Goal: Navigation & Orientation: Understand site structure

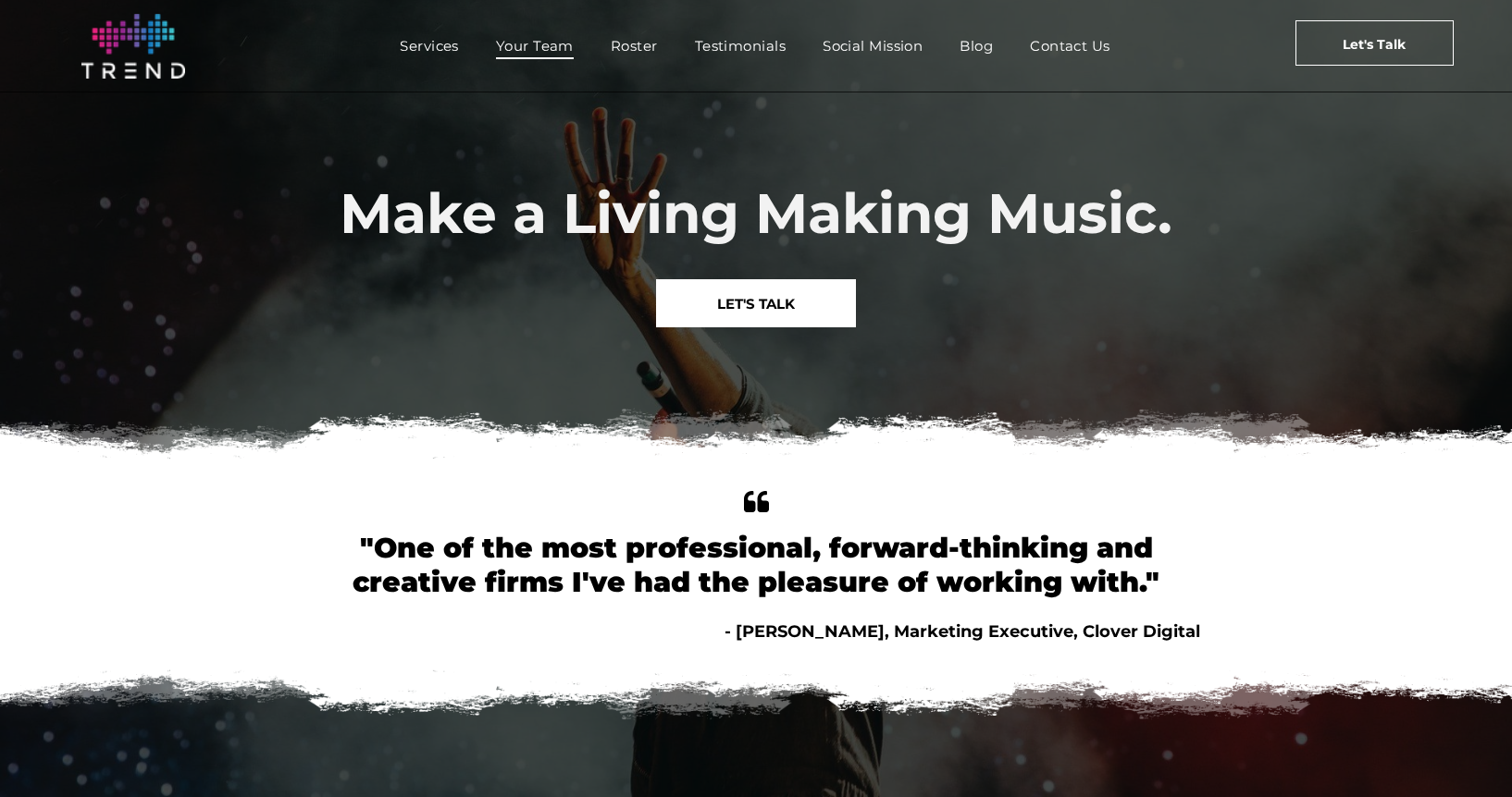
click at [537, 52] on span "Your Team" at bounding box center [535, 45] width 78 height 27
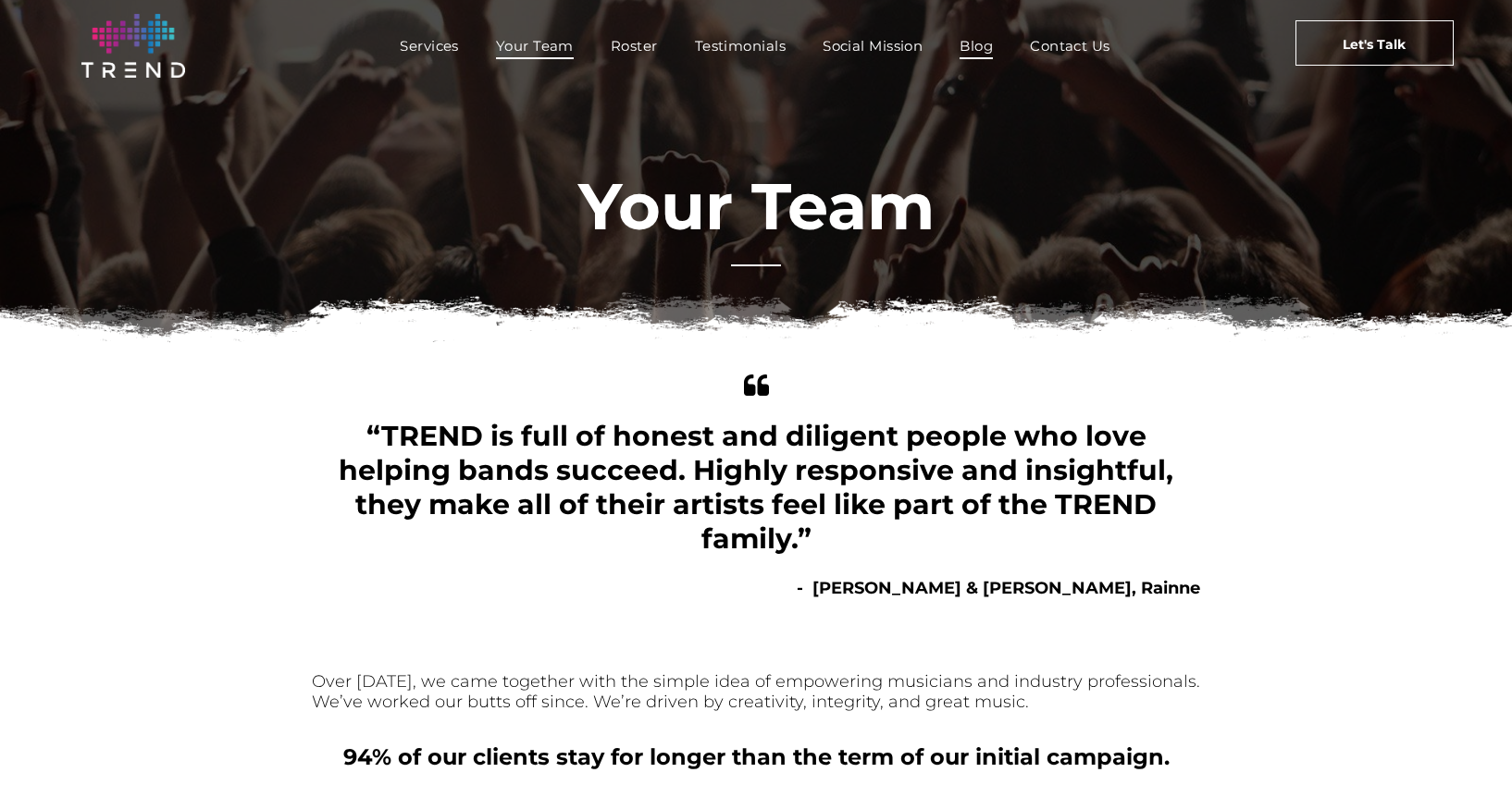
click at [970, 33] on span "Blog" at bounding box center [975, 45] width 33 height 27
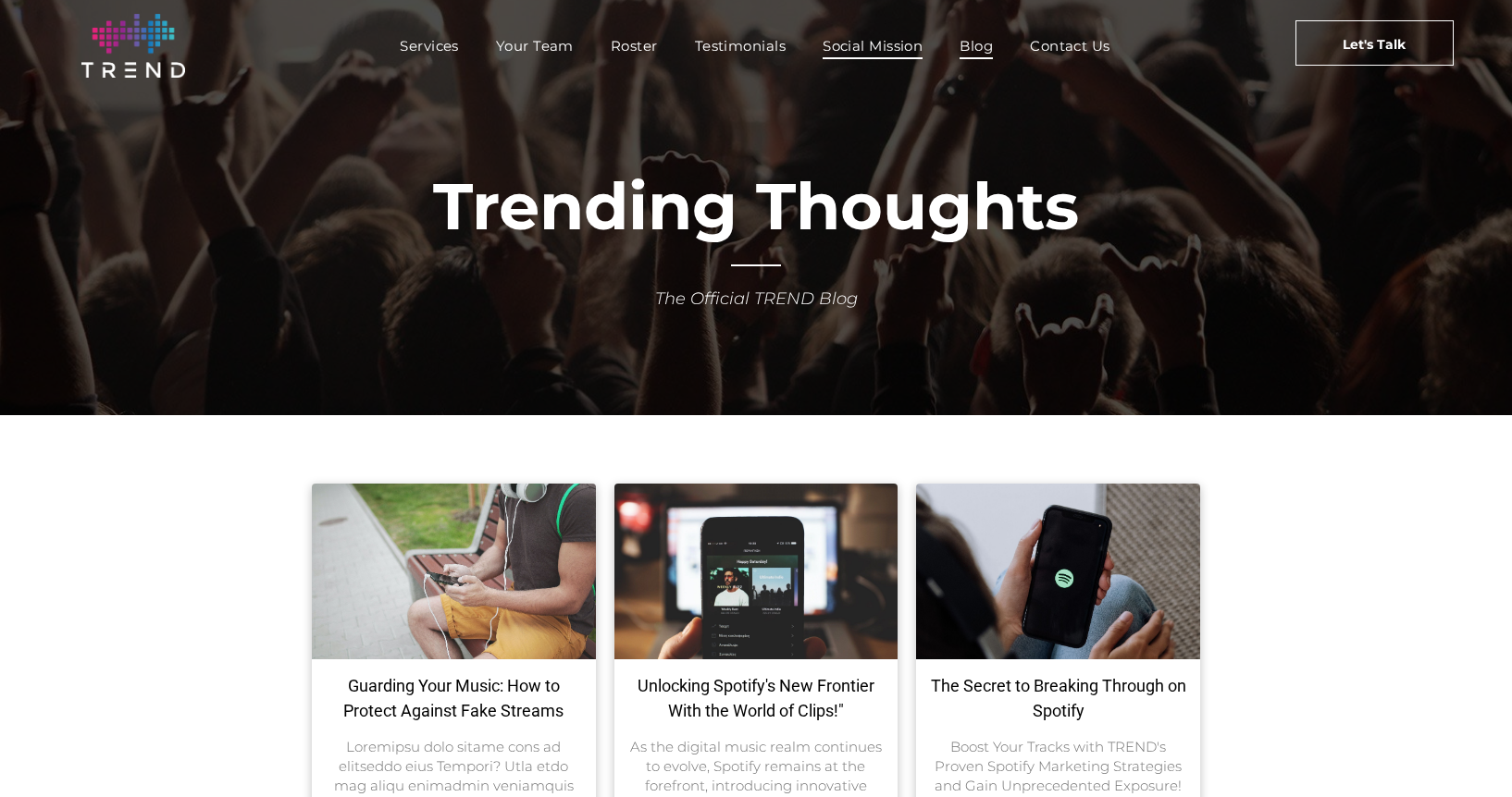
click at [855, 44] on span "Social Mission" at bounding box center [872, 45] width 100 height 27
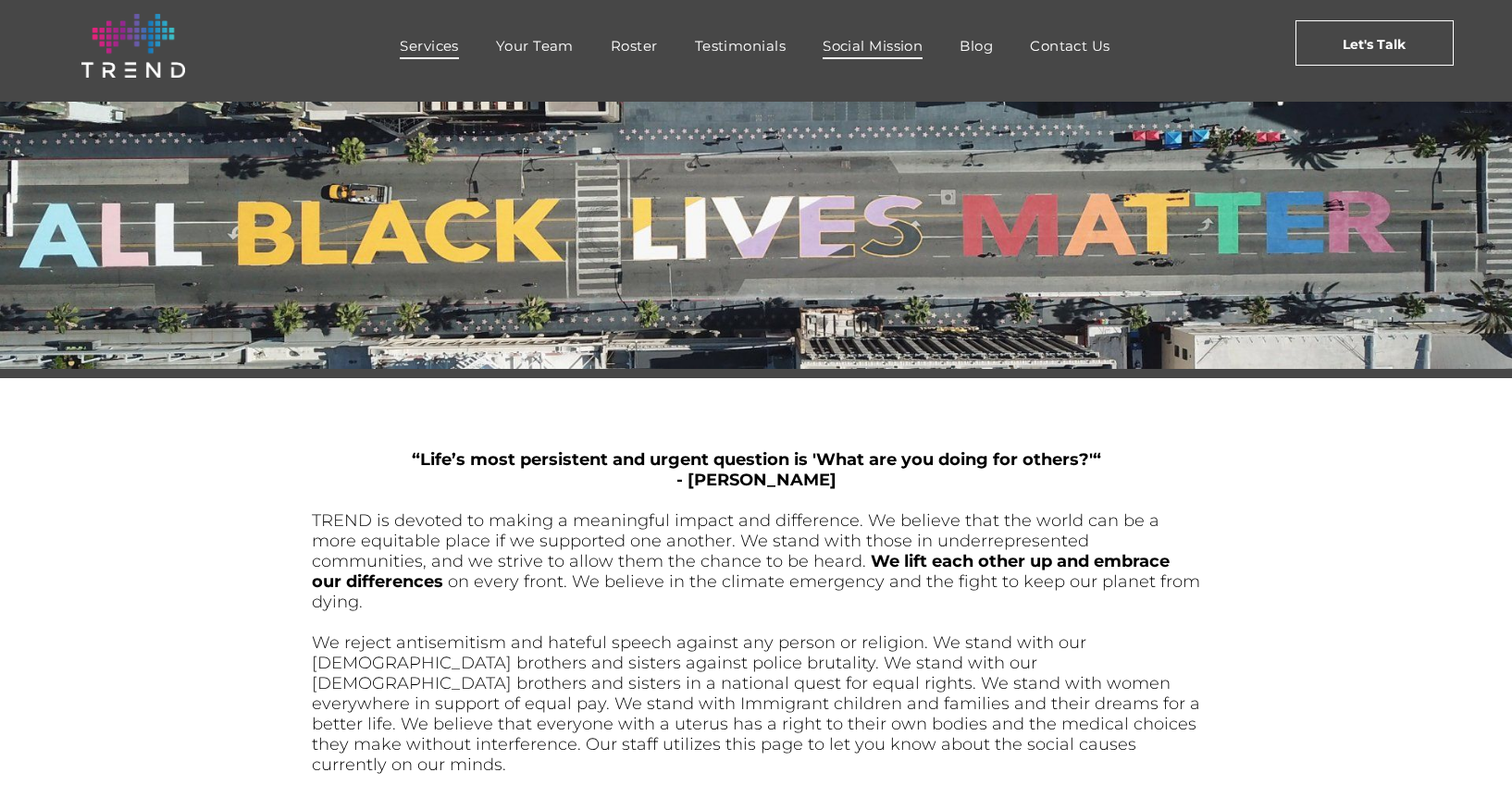
click at [432, 57] on span "Services" at bounding box center [429, 45] width 59 height 27
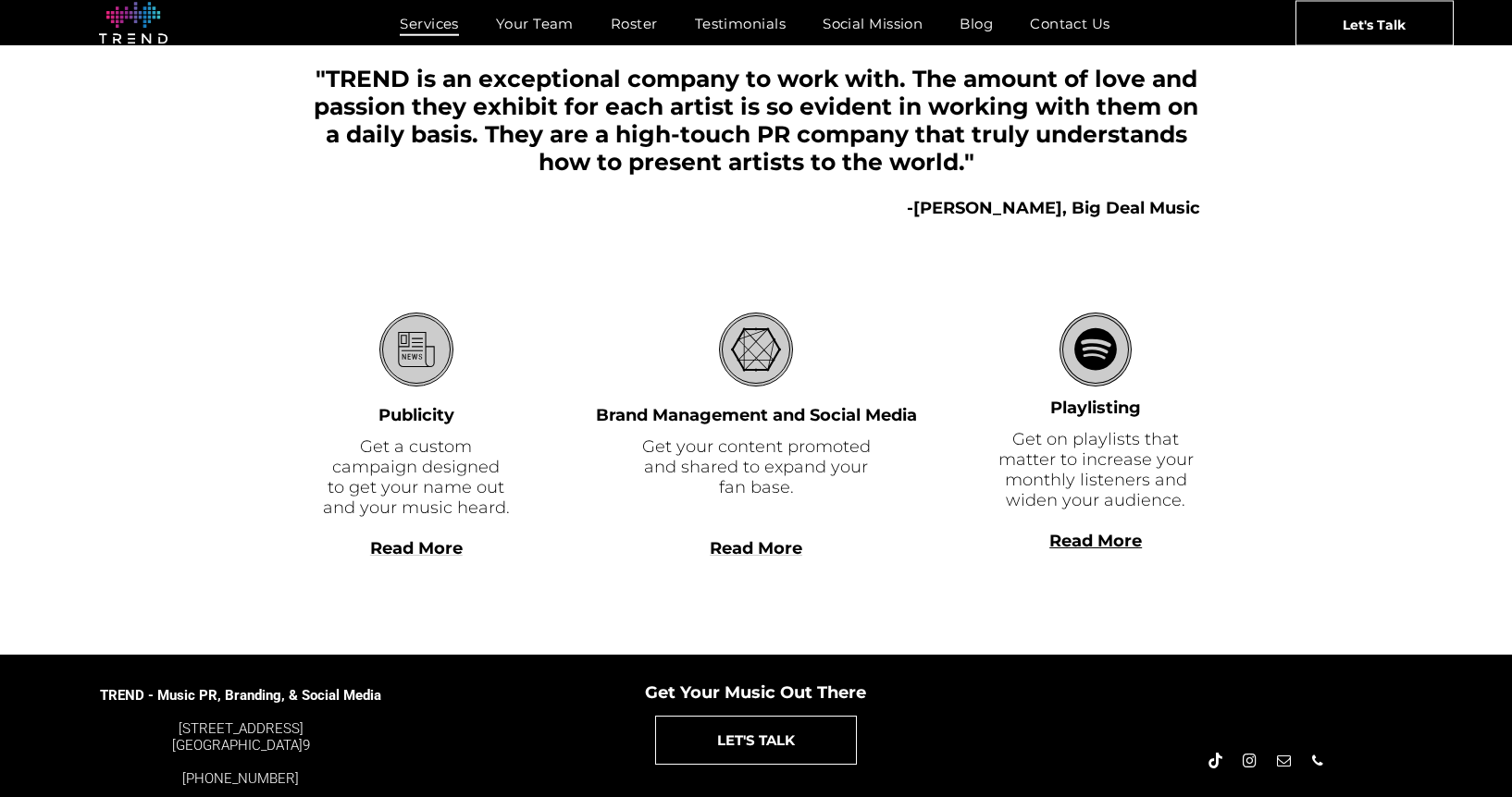
scroll to position [460, 0]
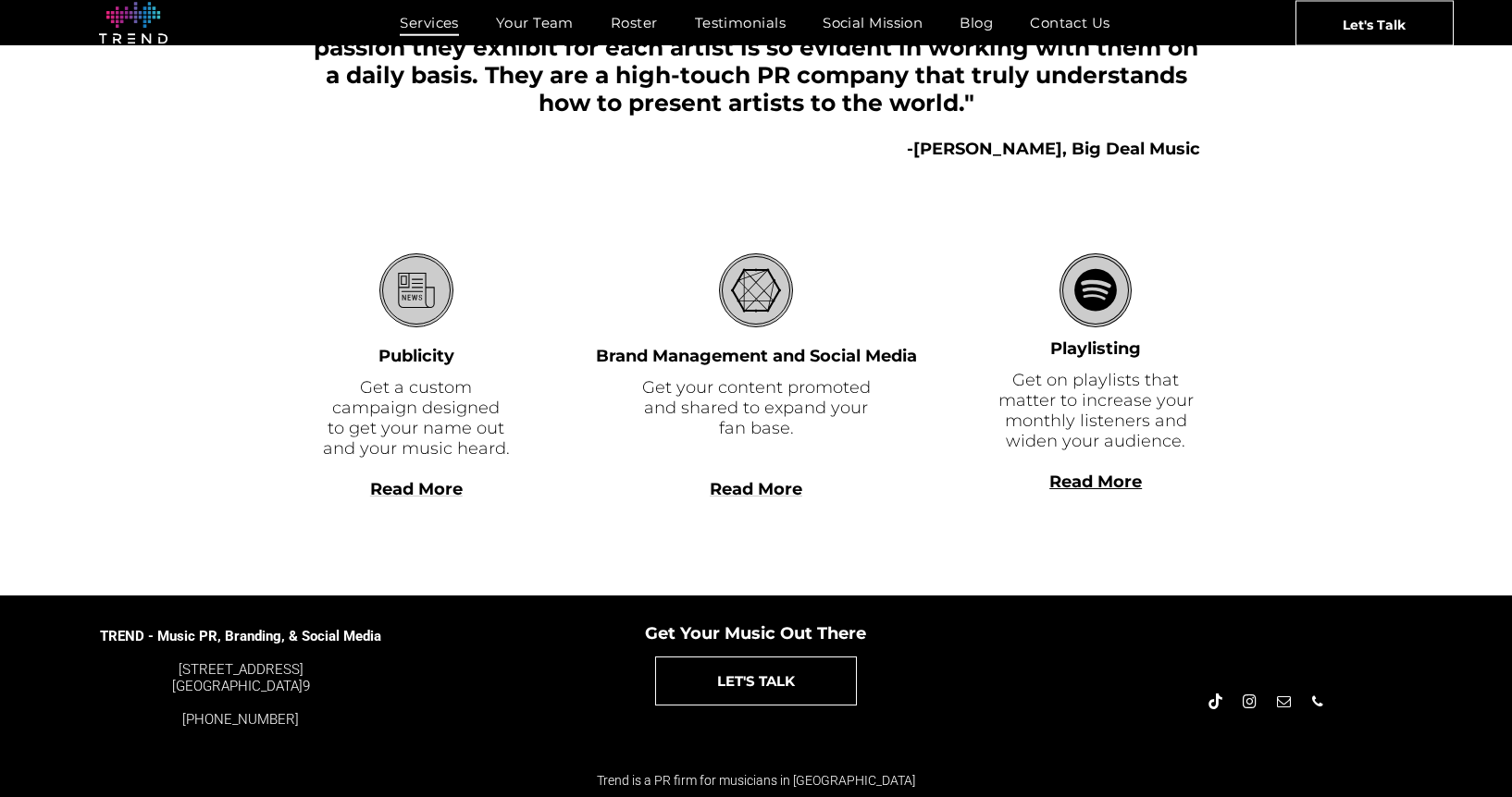
click at [1010, 498] on div "Read More" at bounding box center [1094, 501] width 209 height 20
click at [1056, 114] on div ""TREND is an exceptional company to work with. The amount of love and passion t…" at bounding box center [756, 61] width 888 height 111
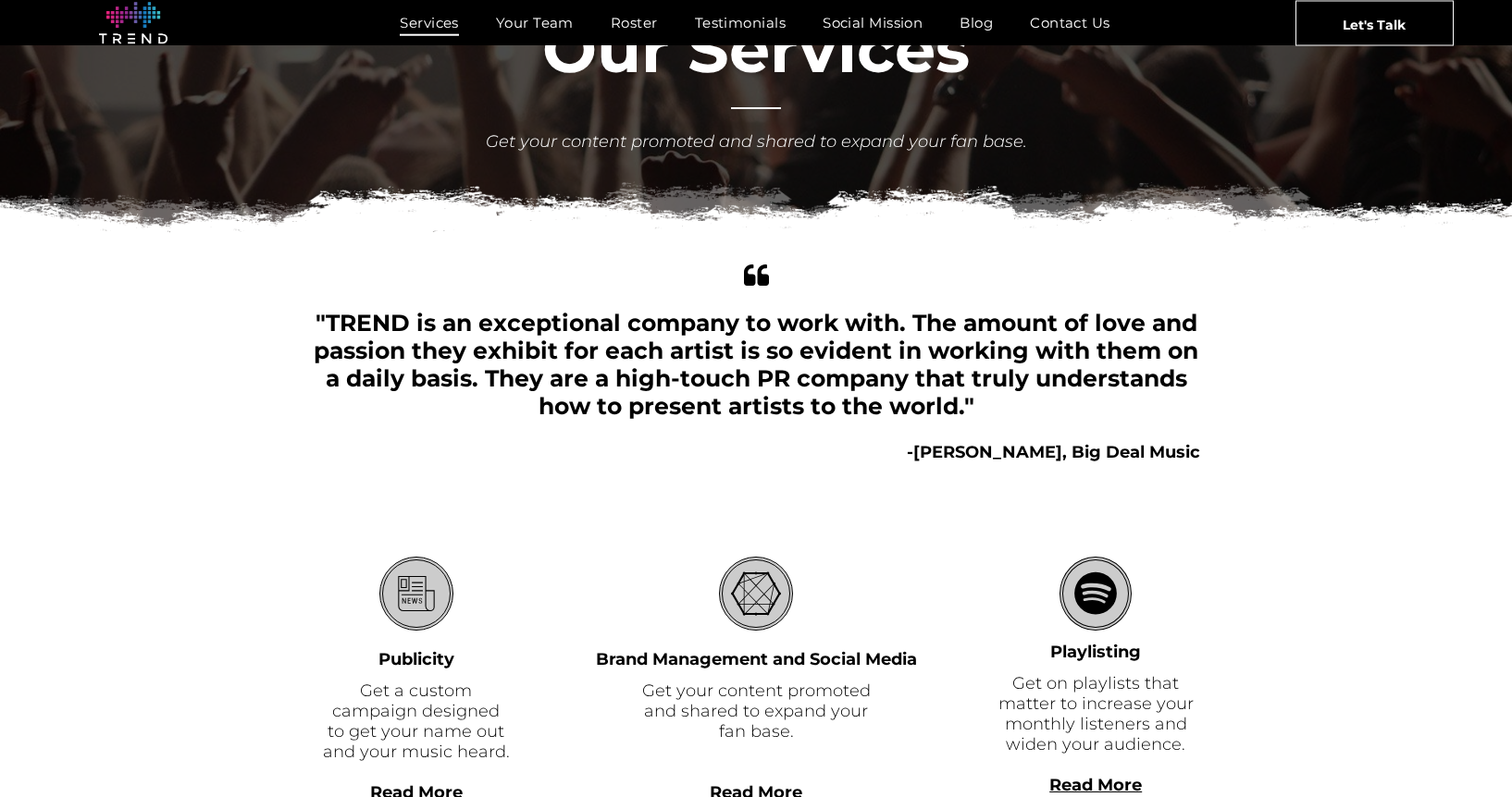
scroll to position [0, 0]
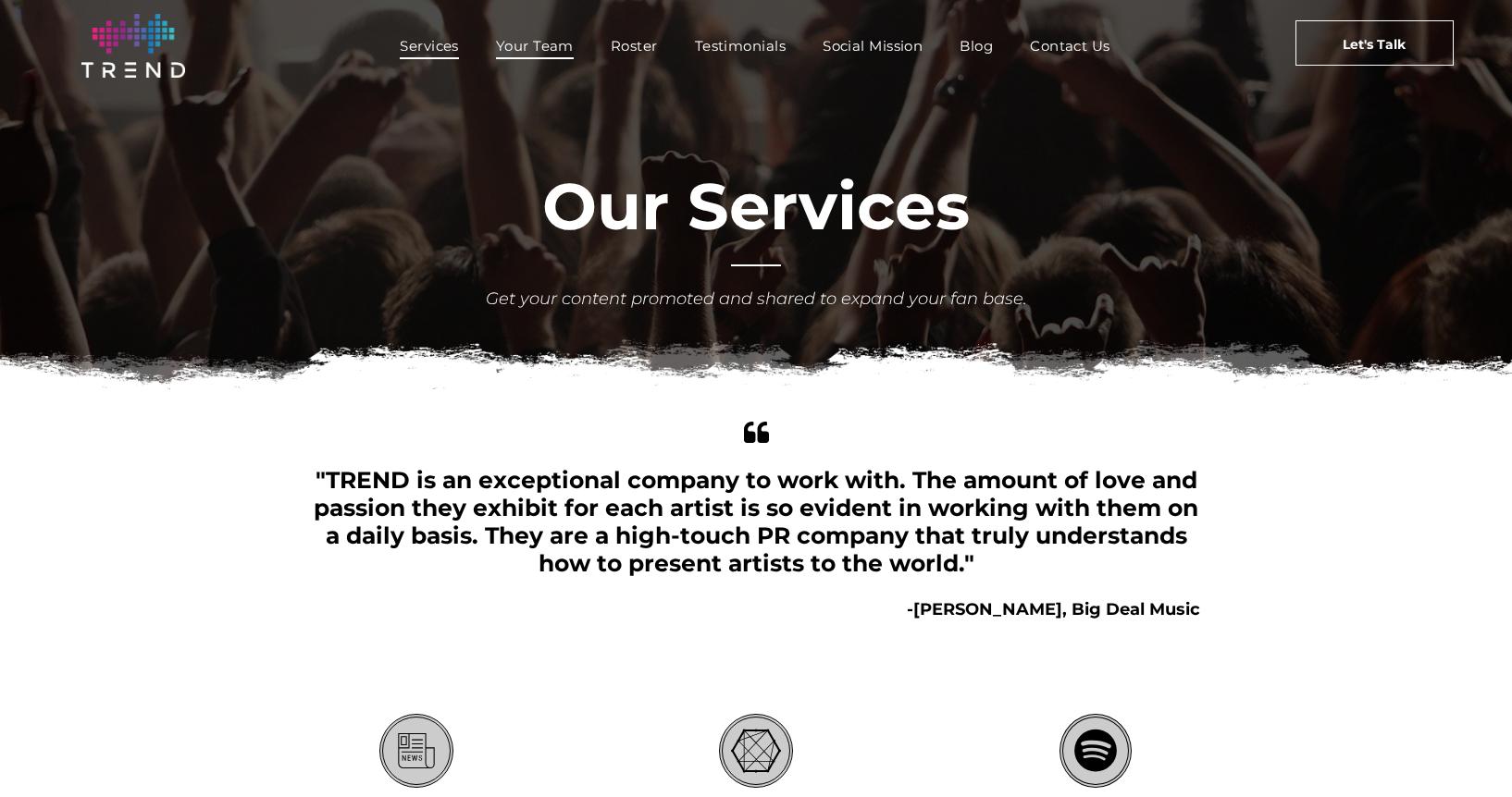
click at [505, 38] on span "Your Team" at bounding box center [535, 45] width 78 height 27
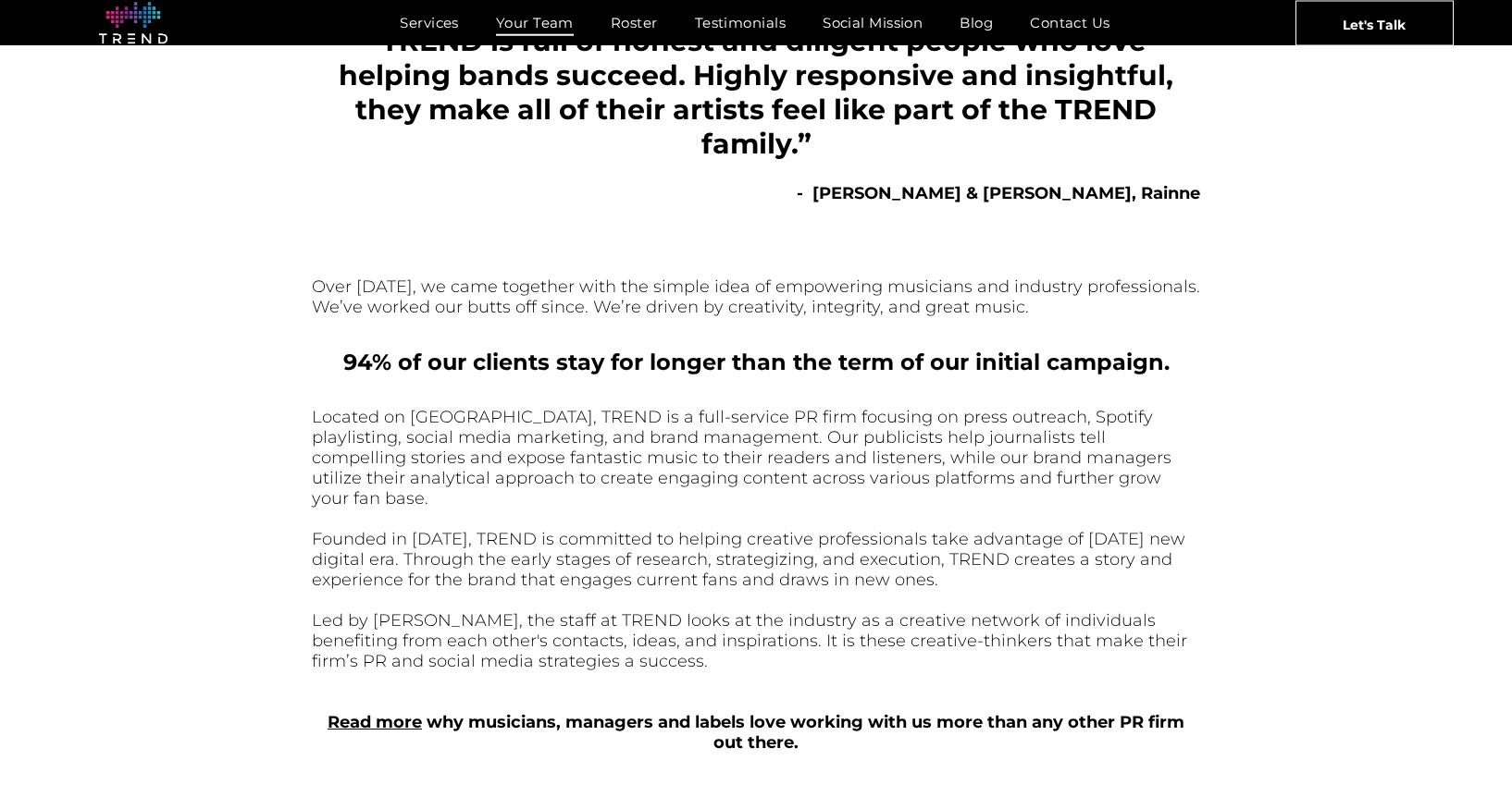
scroll to position [787, 0]
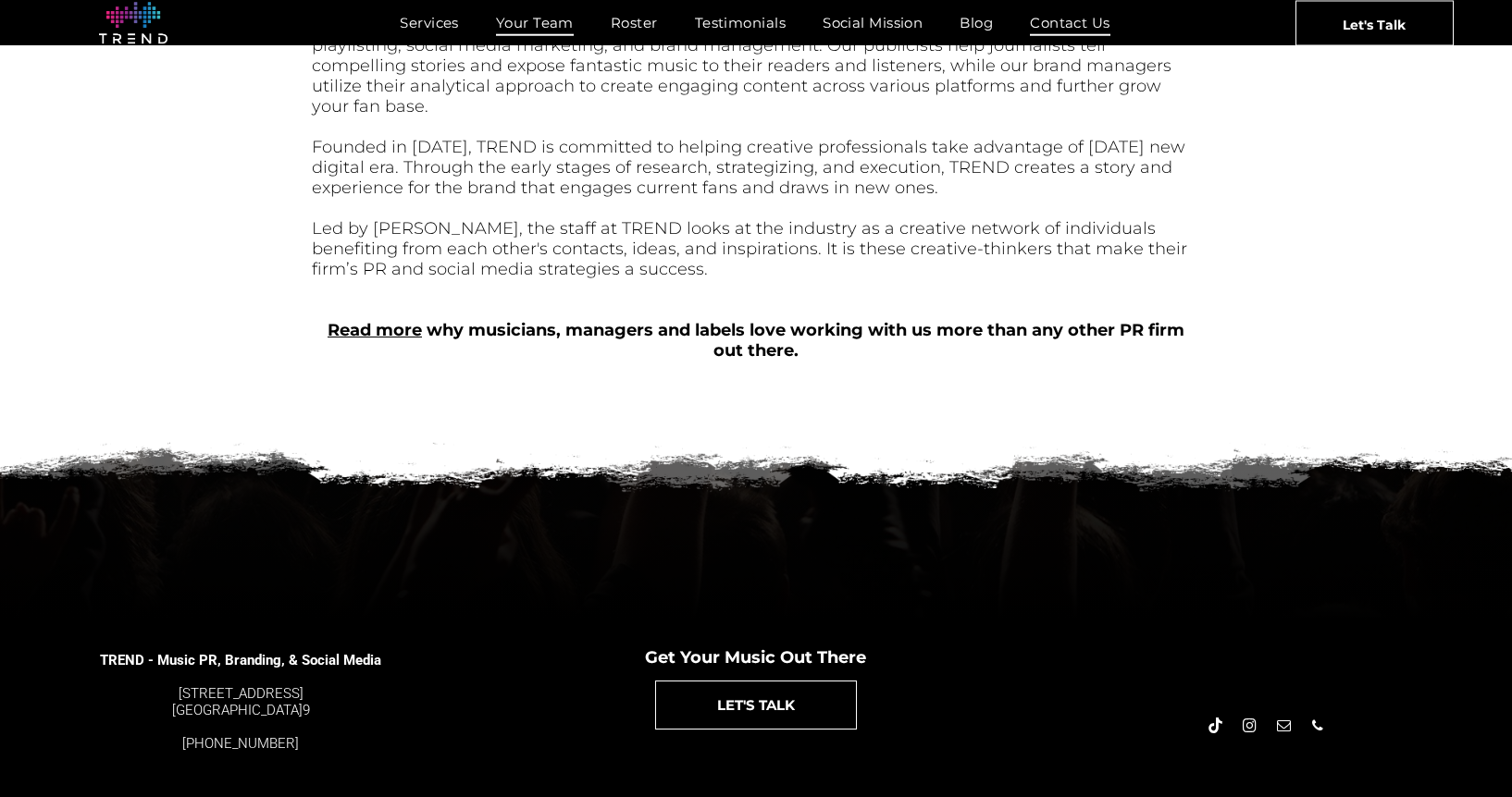
click at [1077, 11] on span "Contact Us" at bounding box center [1069, 22] width 81 height 27
